Goal: Navigation & Orientation: Find specific page/section

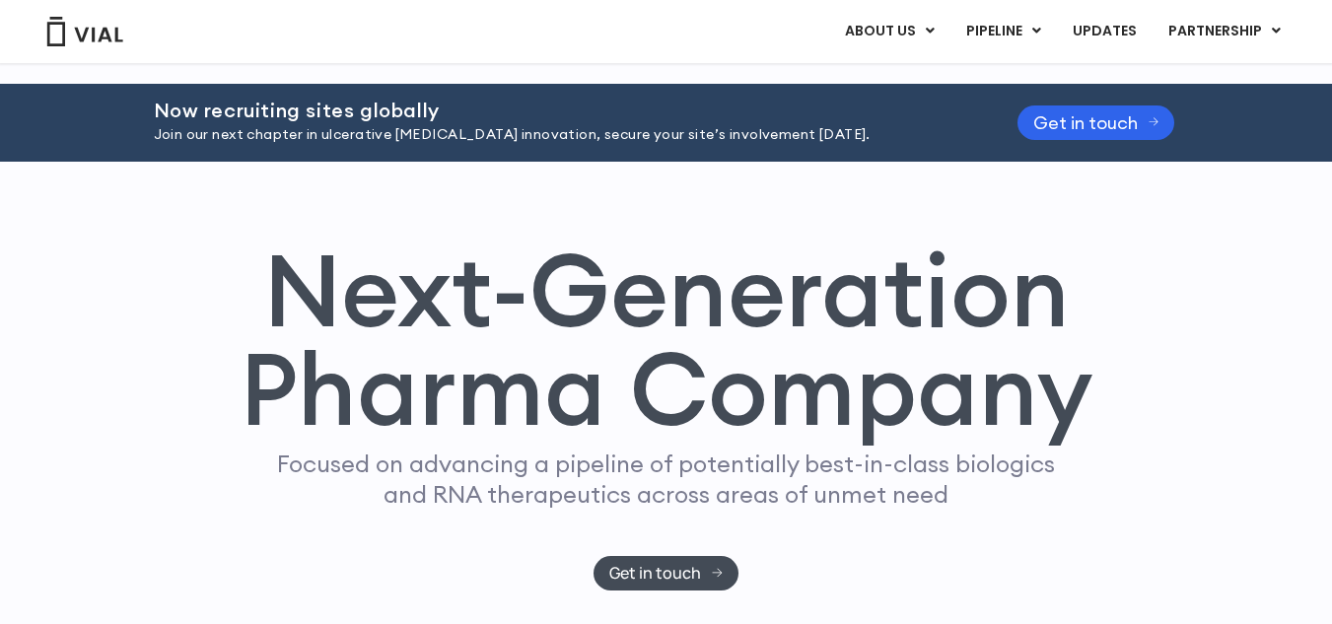
click at [938, 50] on div "ABOUT US ABOUT US CAREERS CONTACT US PIPELINE TL1A HLE PHASE 2 INHBE/ACTIVIN E …" at bounding box center [666, 31] width 1292 height 63
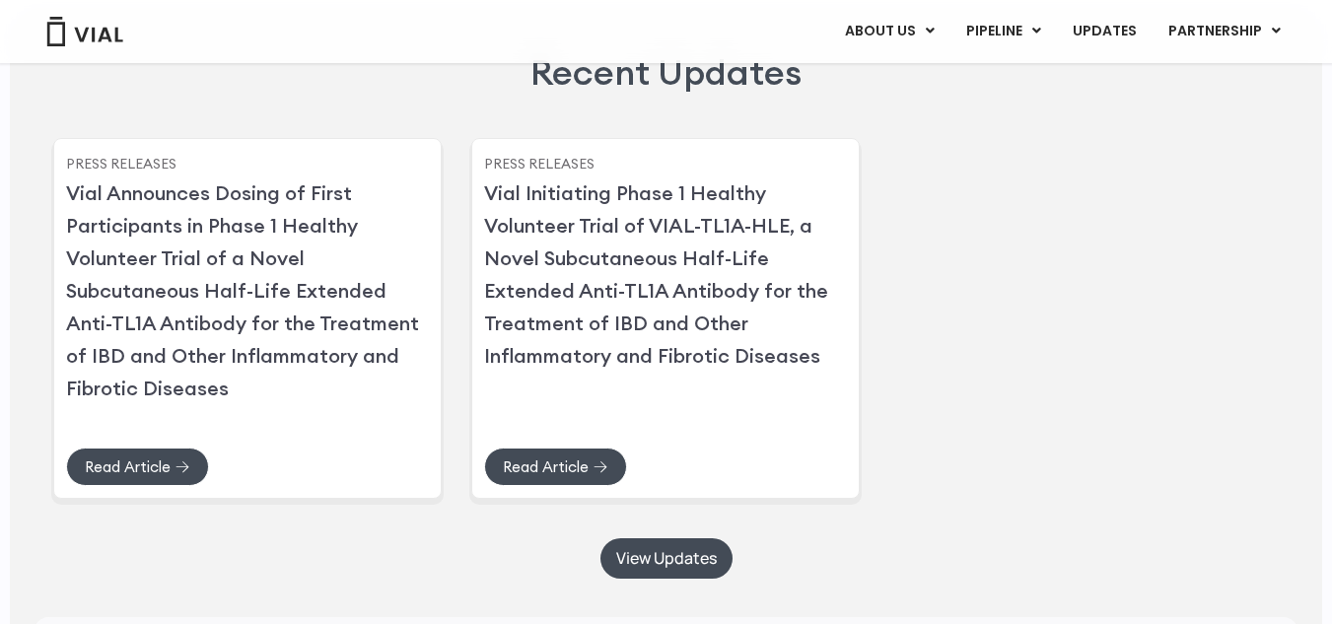
scroll to position [4935, 0]
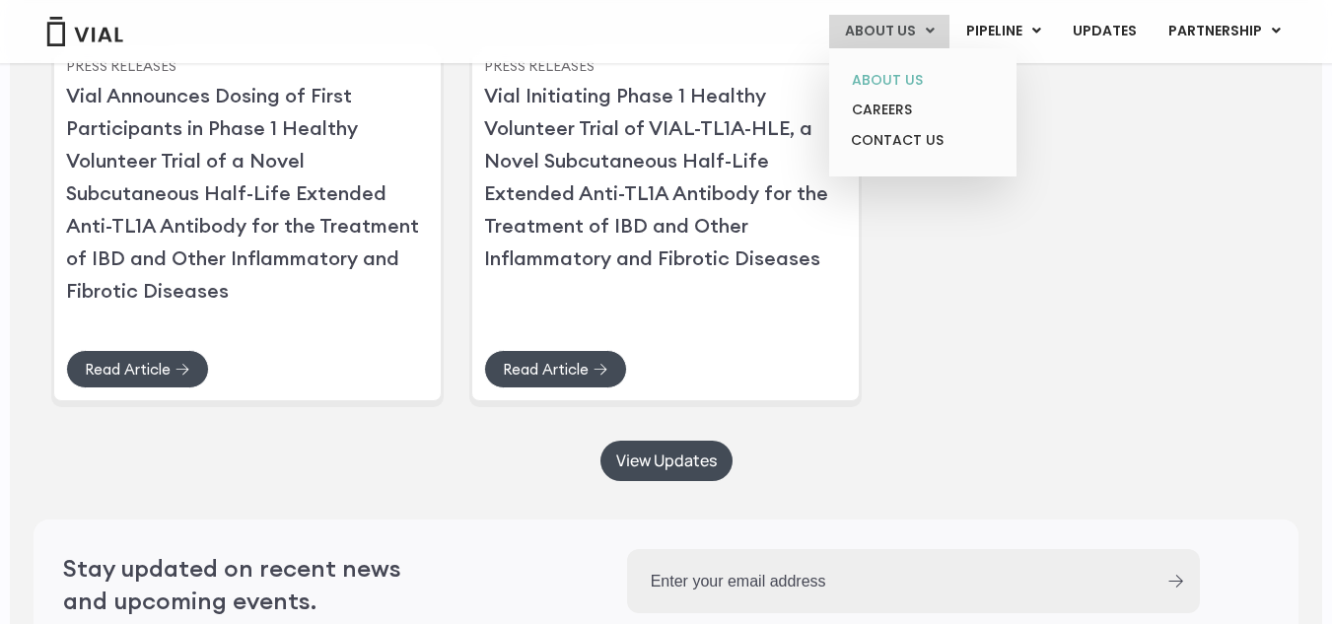
click at [905, 81] on link "ABOUT US" at bounding box center [922, 80] width 173 height 31
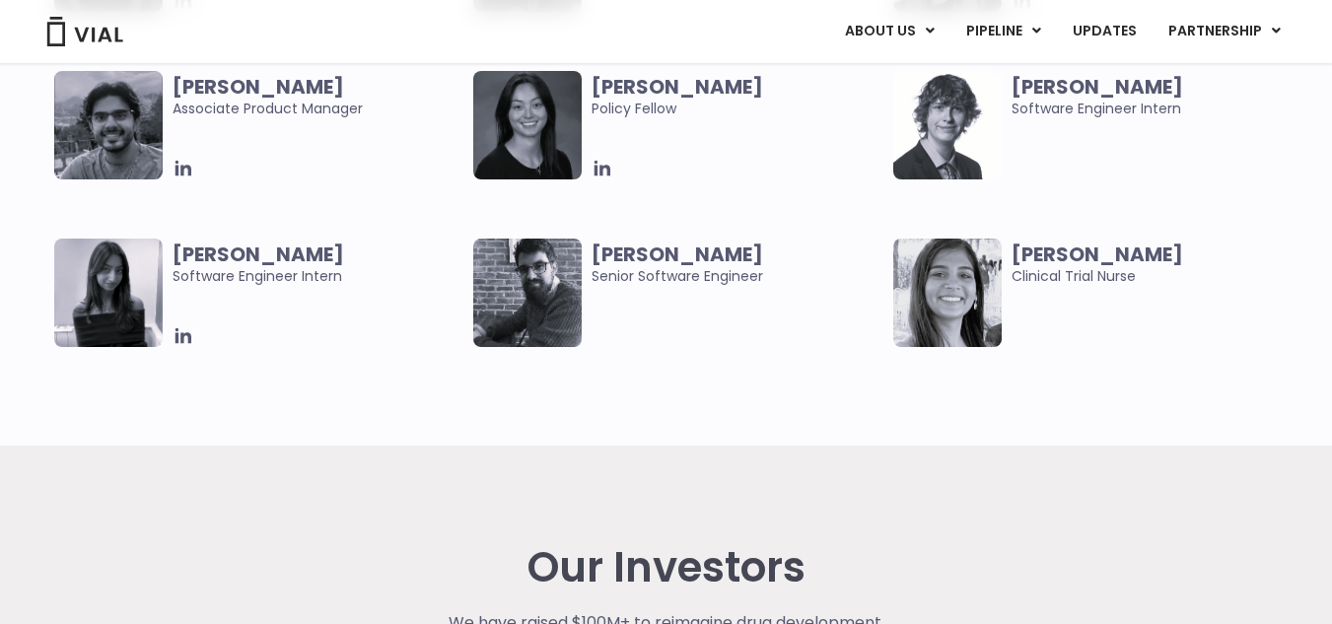
scroll to position [4660, 0]
